Goal: Browse casually: Explore the website without a specific task or goal

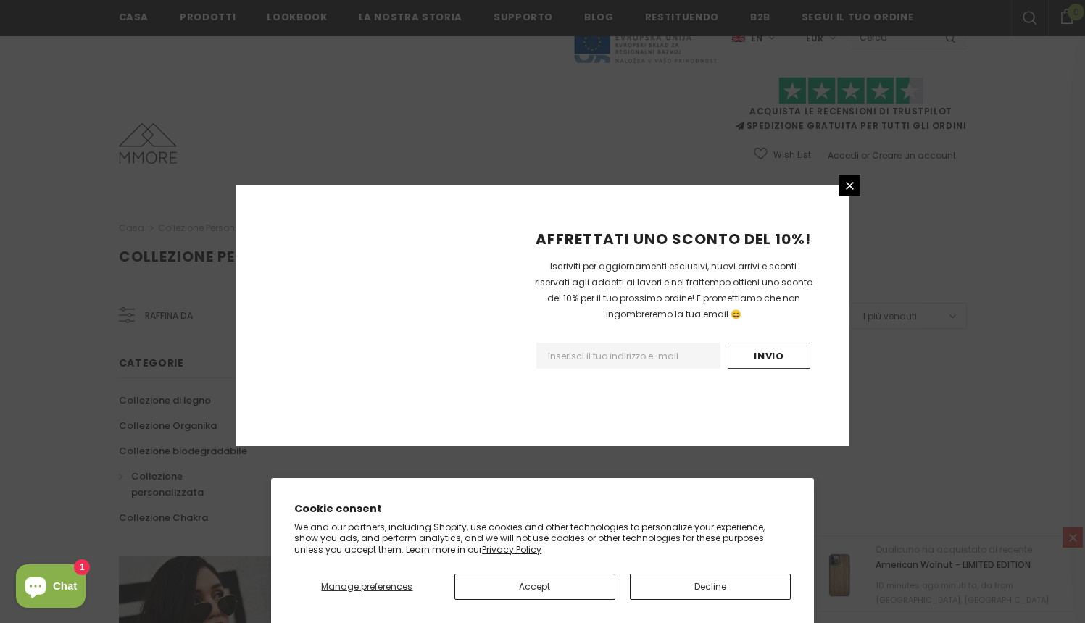
scroll to position [863, 0]
